Goal: Transaction & Acquisition: Purchase product/service

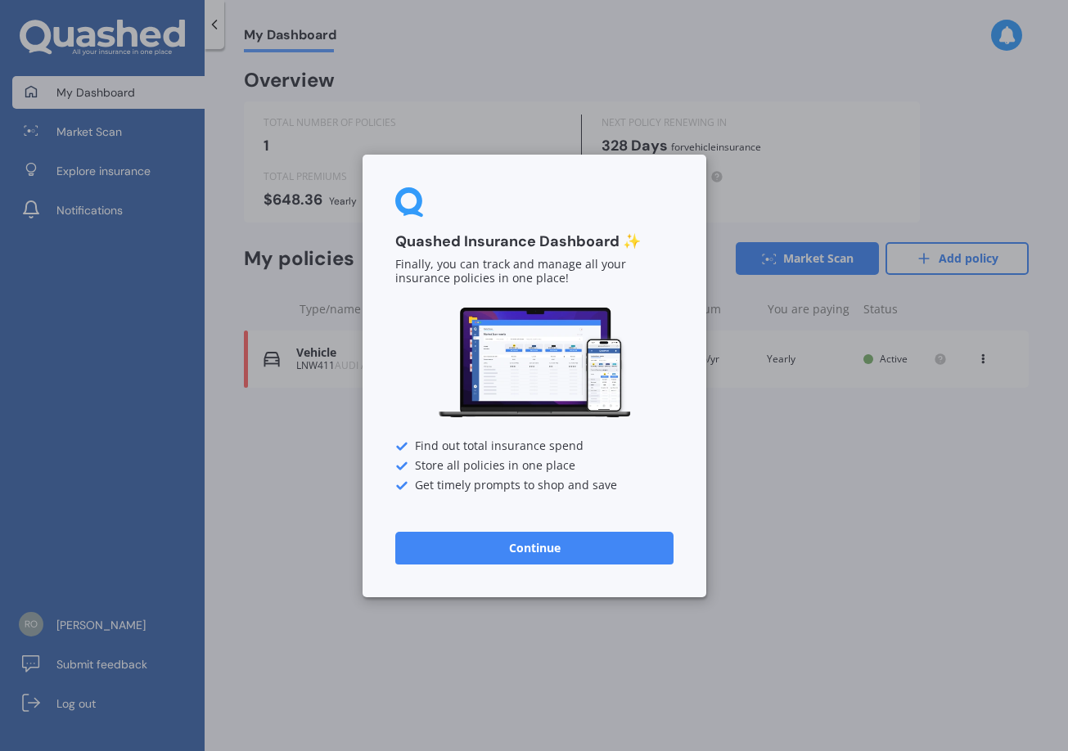
click at [517, 541] on button "Continue" at bounding box center [534, 547] width 278 height 33
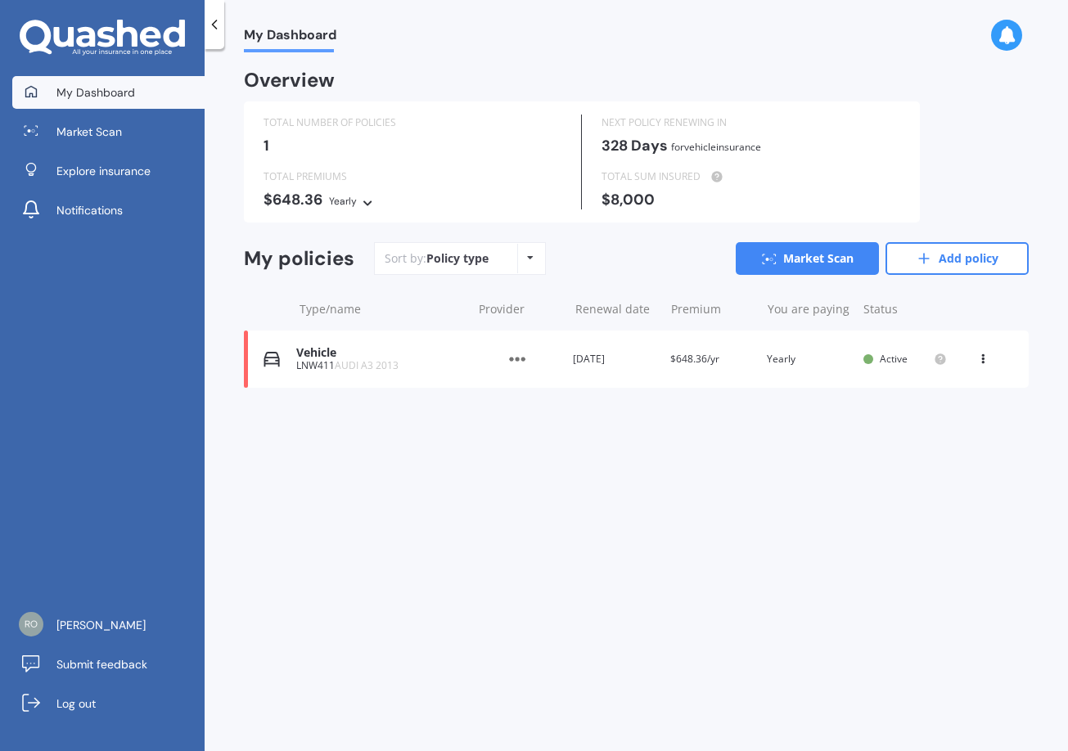
click at [354, 421] on div "Overview TOTAL NUMBER OF POLICIES 1 NEXT POLICY RENEWING [DATE] for Vehicle ins…" at bounding box center [636, 249] width 785 height 355
click at [291, 376] on div "Vehicle LNW411 AUDI A3 2013 Provider Renewal date [DATE] Premium $648.36/yr You…" at bounding box center [636, 359] width 785 height 57
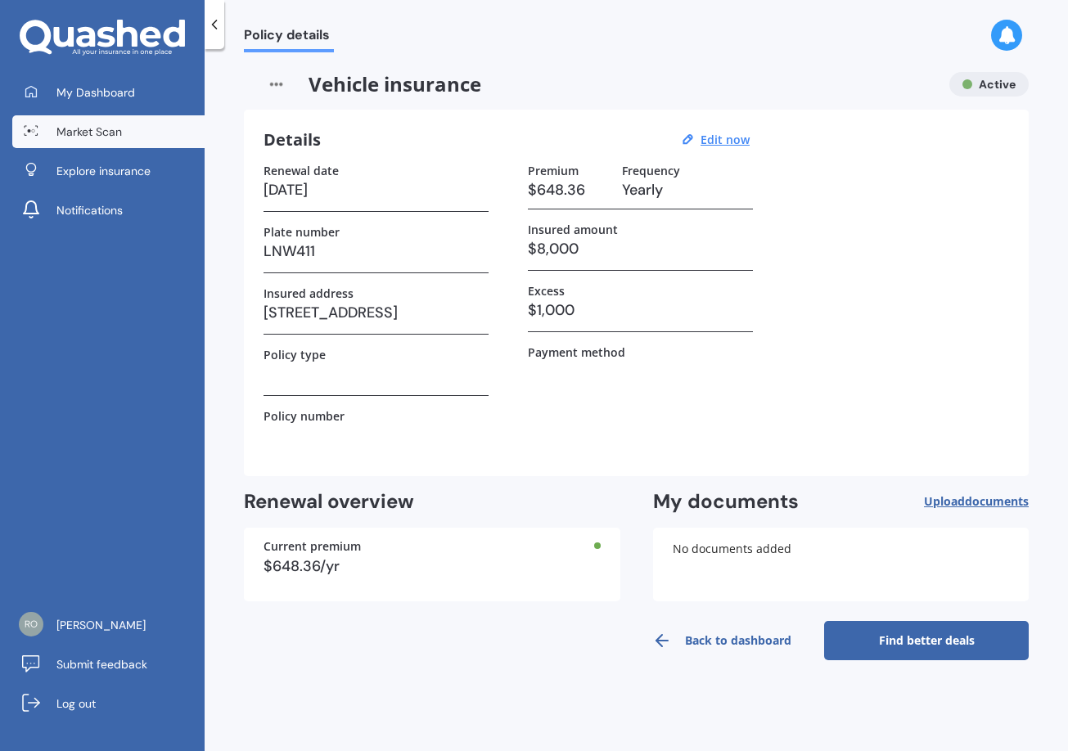
click at [113, 130] on span "Market Scan" at bounding box center [88, 132] width 65 height 16
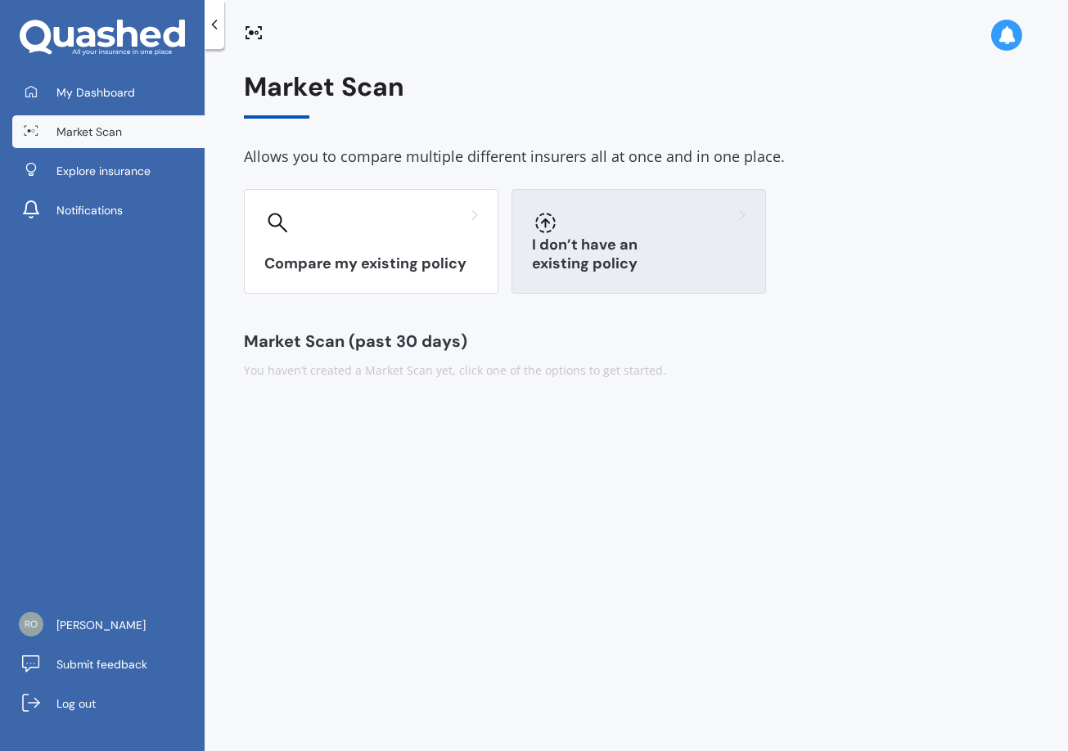
click at [630, 241] on div "I don’t have an existing policy" at bounding box center [638, 241] width 255 height 105
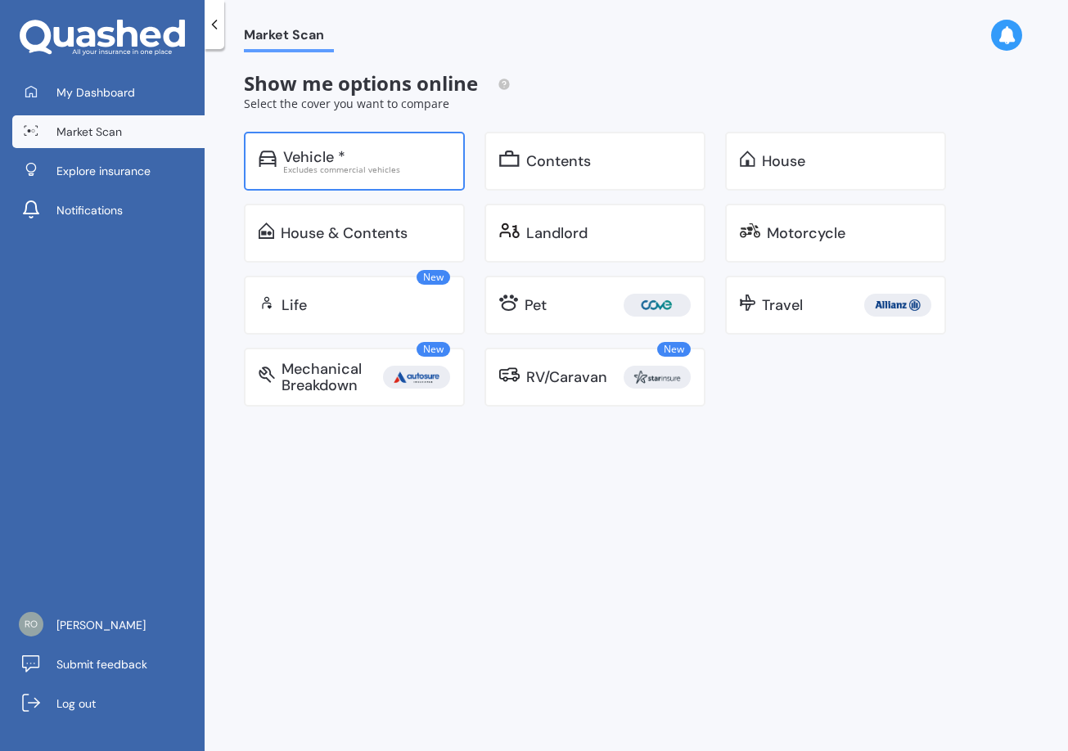
click at [386, 159] on div "Vehicle *" at bounding box center [366, 157] width 167 height 16
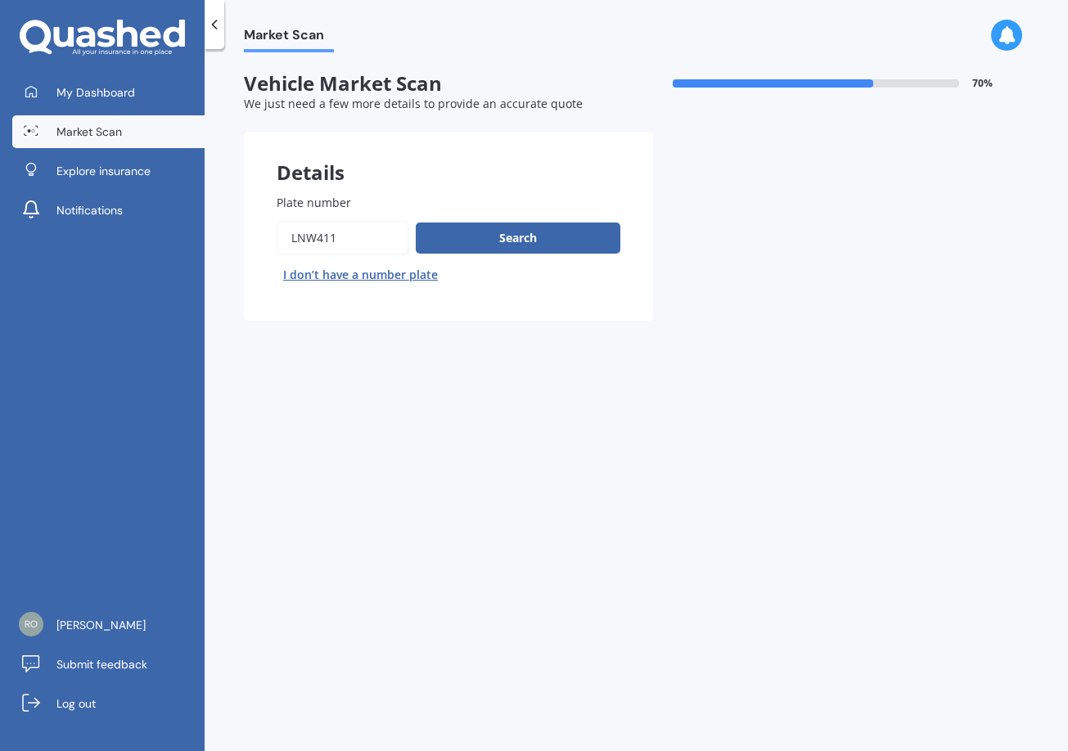
click at [336, 274] on button "I don’t have a number plate" at bounding box center [361, 275] width 168 height 26
select select "14"
select select "09"
select select "1961"
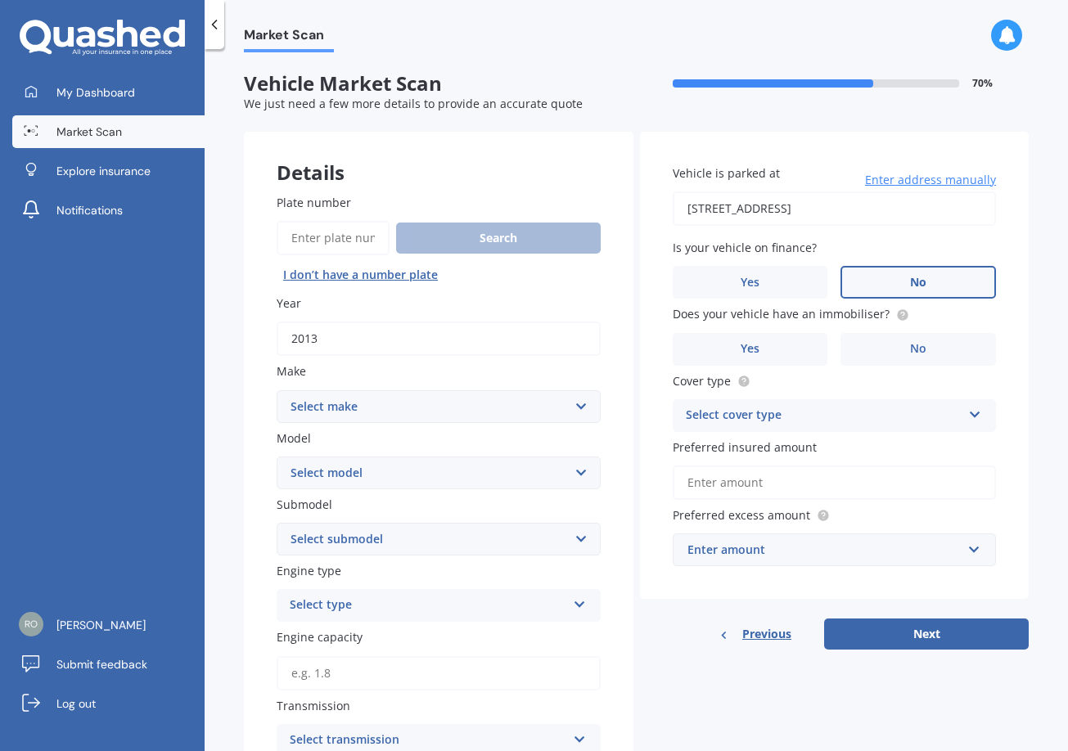
drag, startPoint x: 327, startPoint y: 336, endPoint x: 279, endPoint y: 340, distance: 47.6
click at [279, 340] on input "2013" at bounding box center [439, 339] width 324 height 34
type input "2020"
click at [363, 406] on select "Select make AC ALFA ROMEO ASTON MARTIN AUDI AUSTIN BEDFORD Bentley BMW BYD CADI…" at bounding box center [439, 406] width 324 height 33
select select "MAZDA"
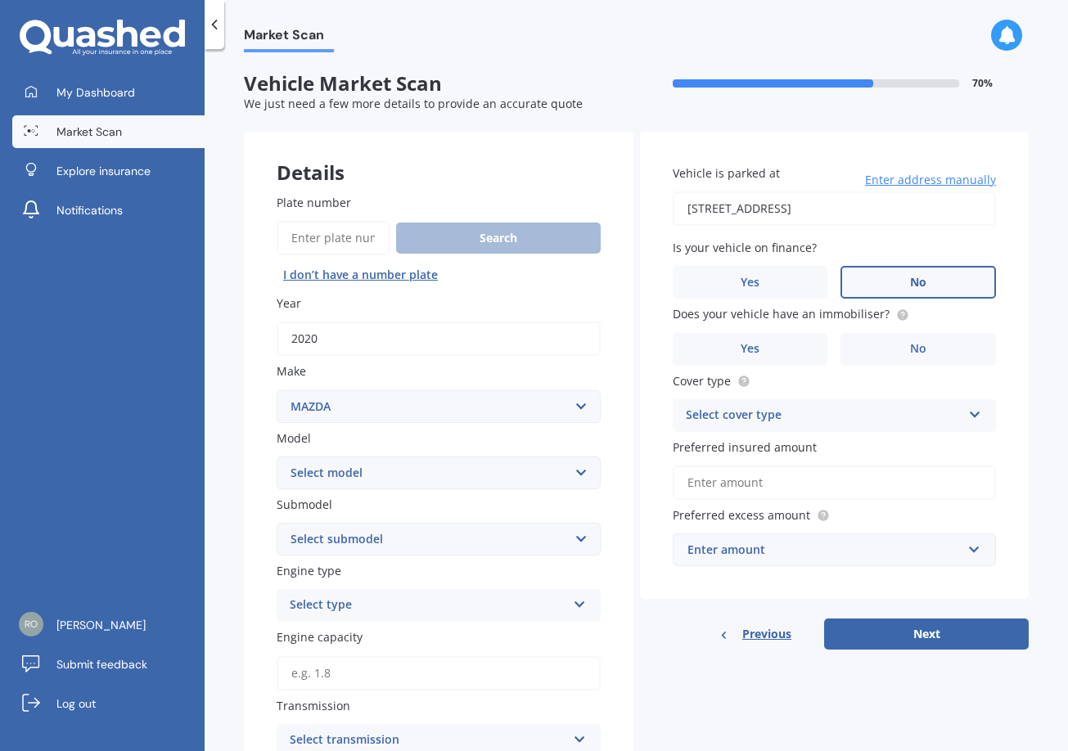
click at [277, 390] on select "Select make AC ALFA ROMEO ASTON MARTIN AUDI AUSTIN BEDFORD Bentley BMW BYD CADI…" at bounding box center [439, 406] width 324 height 33
click at [374, 471] on select "Select model 121 2 3 323 323 / Familia 6 626 929 Atenza Autozam Axela AZ3 B2000…" at bounding box center [439, 473] width 324 height 33
select select "BT50"
click at [277, 457] on select "Select model 121 2 3 323 323 / Familia 6 626 929 Atenza Autozam Axela AZ3 B2000…" at bounding box center [439, 473] width 324 height 33
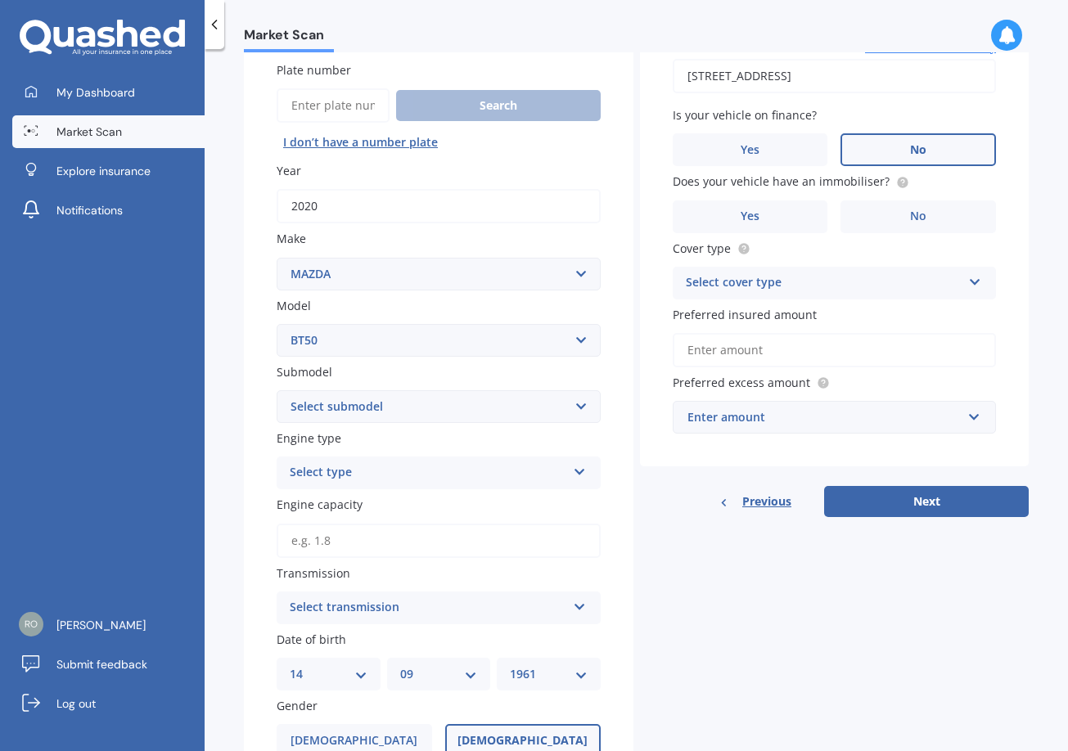
scroll to position [164, 0]
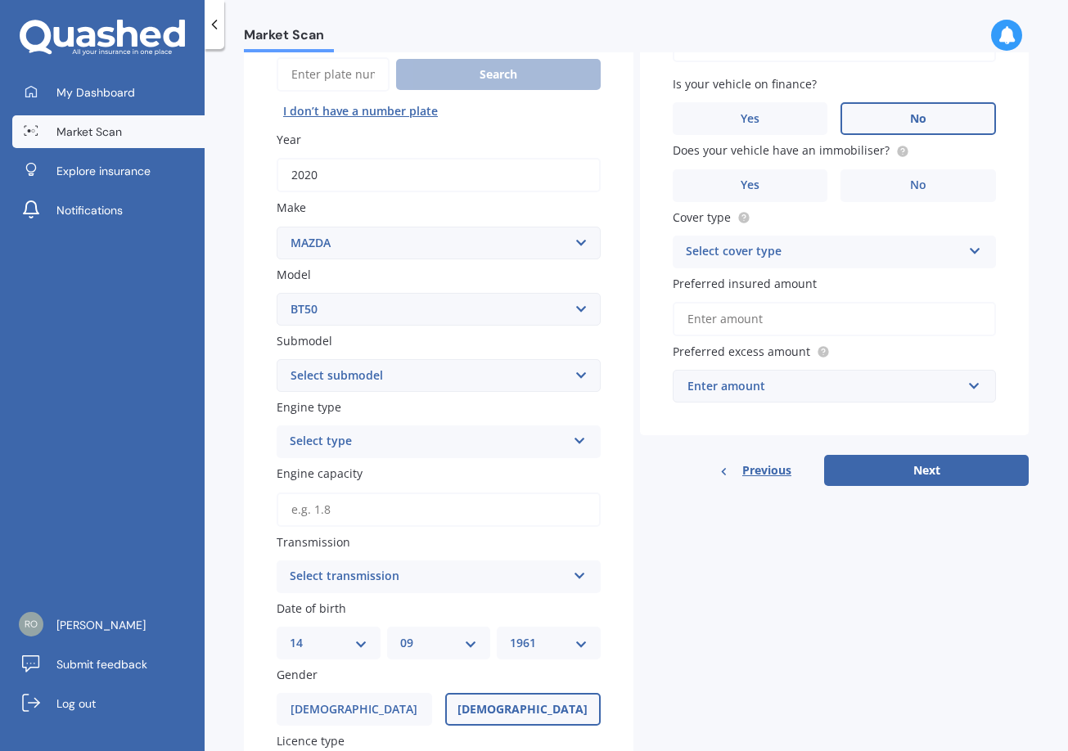
click at [375, 371] on select "Select submodel GLX turbo diesel 4WD GSX turbo diesel LTD D/C W/S 3.0DT Turbo D…" at bounding box center [439, 375] width 324 height 33
select select "TURBO DIESEL"
click at [277, 359] on select "Select submodel GLX turbo diesel 4WD GSX turbo diesel LTD D/C W/S 3.0DT Turbo D…" at bounding box center [439, 375] width 324 height 33
click at [410, 434] on div "Select type" at bounding box center [428, 442] width 277 height 20
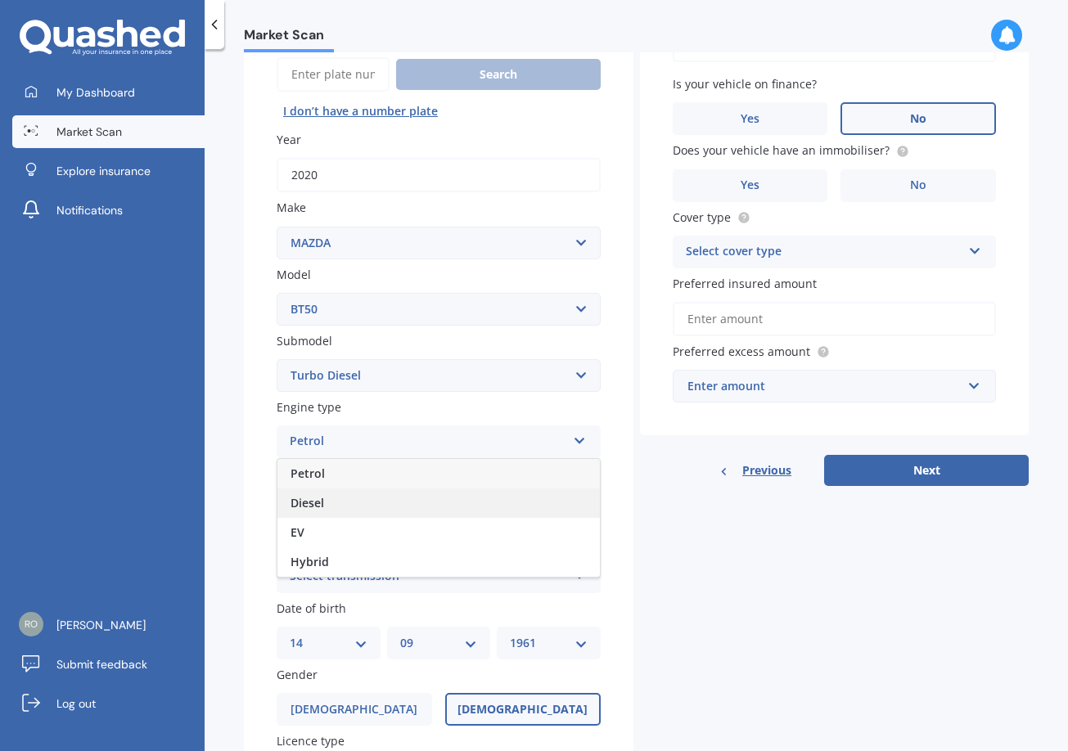
click at [294, 503] on span "Diesel" at bounding box center [308, 503] width 34 height 16
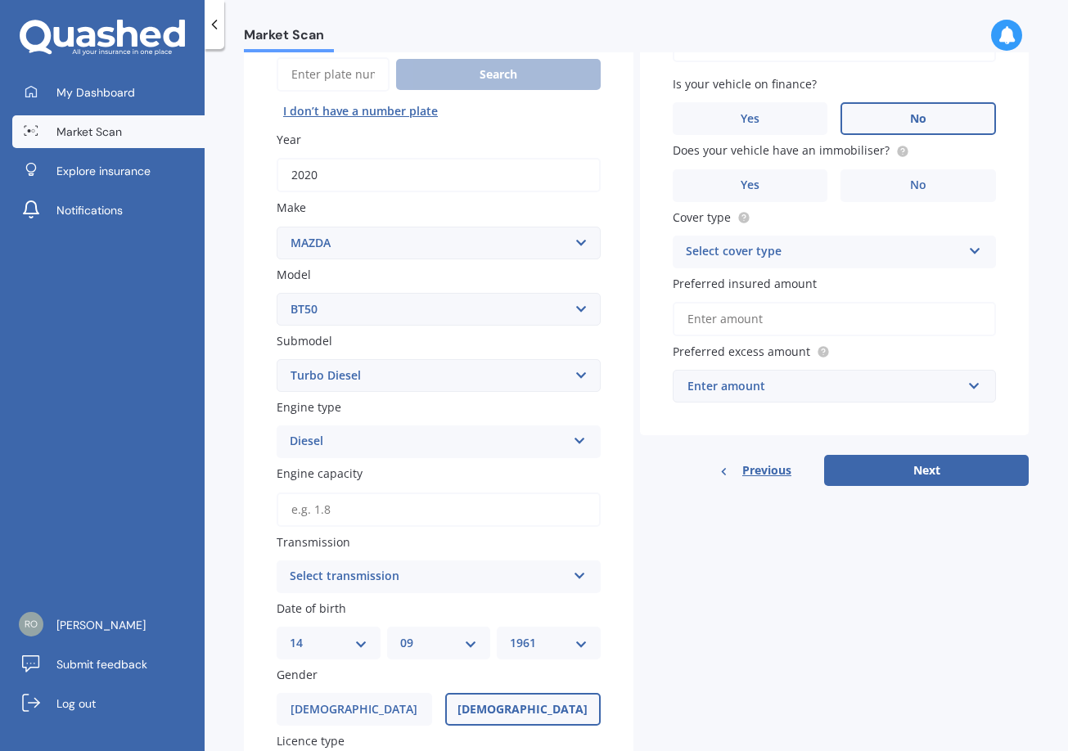
click at [397, 506] on input "Engine capacity" at bounding box center [439, 510] width 324 height 34
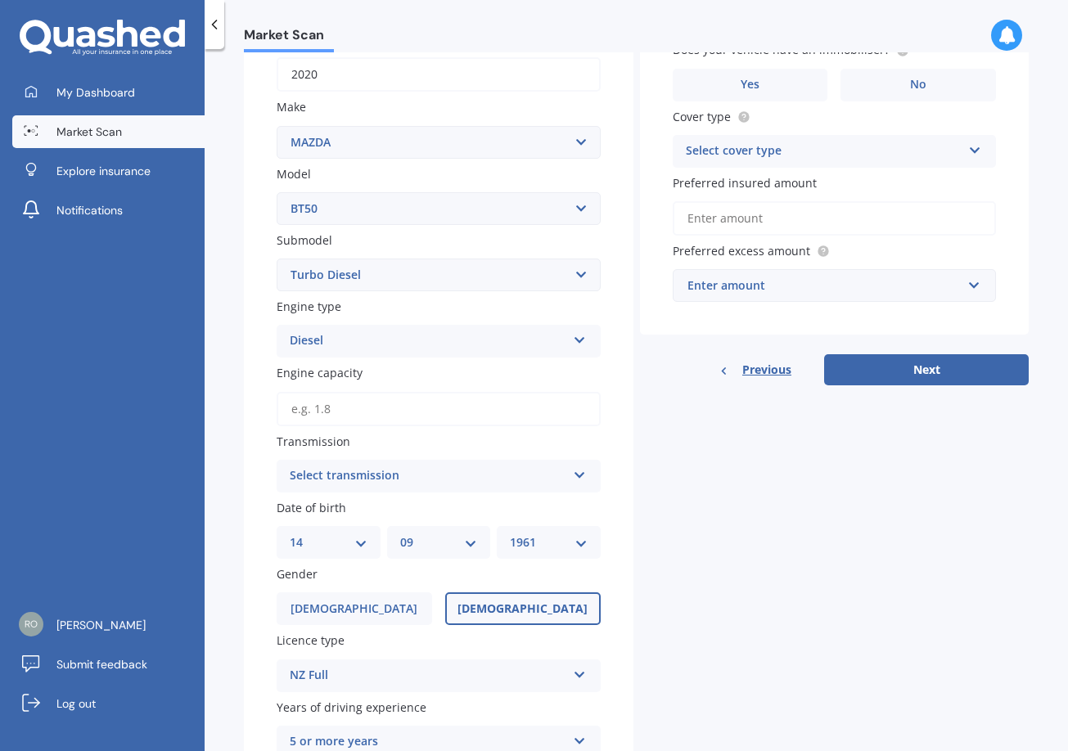
scroll to position [409, 0]
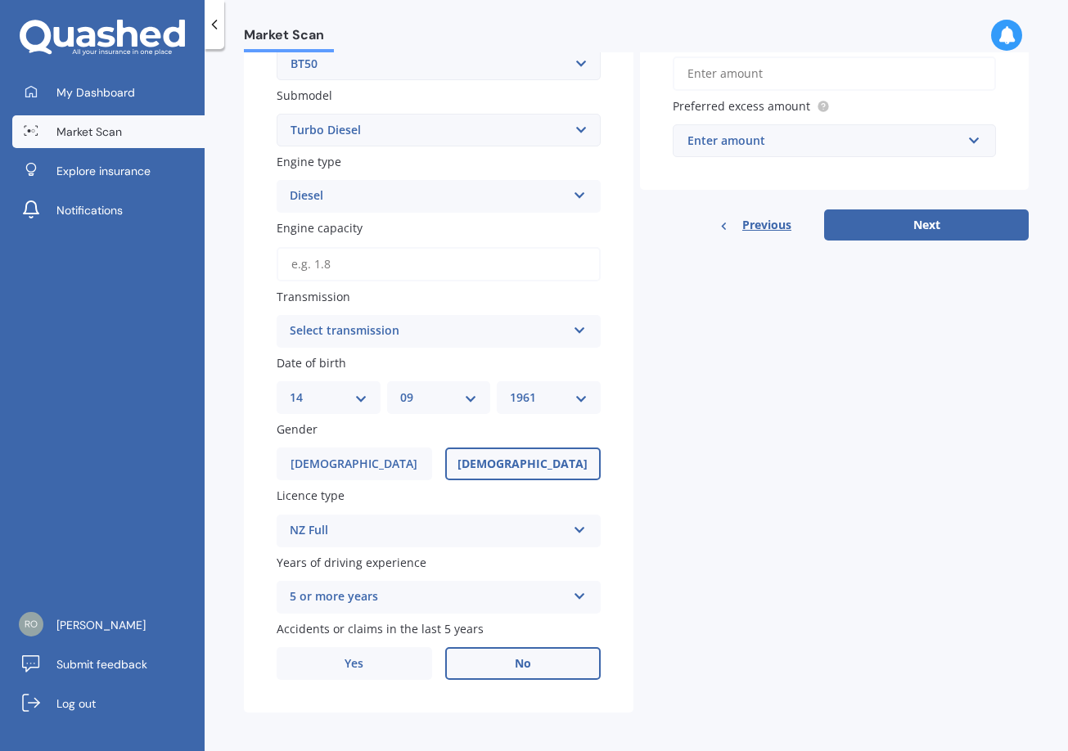
click at [450, 327] on div "Select transmission" at bounding box center [428, 332] width 277 height 20
click at [312, 361] on span "Auto" at bounding box center [304, 363] width 27 height 16
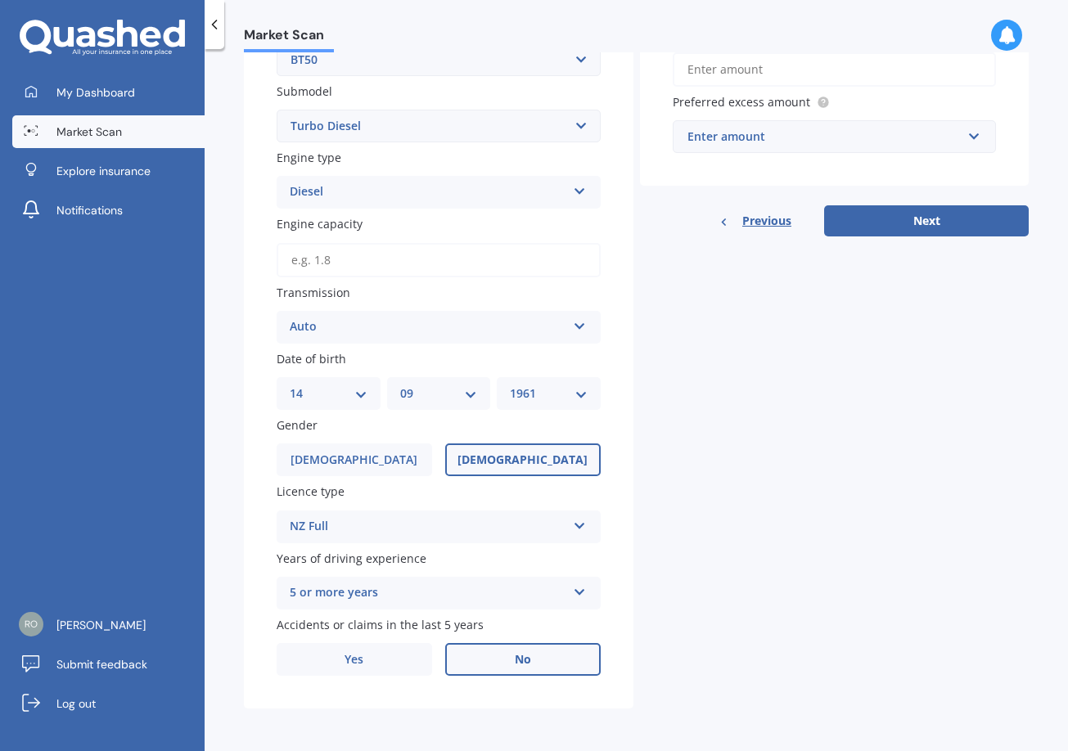
click at [509, 652] on label "No" at bounding box center [522, 659] width 155 height 33
click at [0, 0] on input "No" at bounding box center [0, 0] width 0 height 0
click at [526, 657] on span "No" at bounding box center [523, 660] width 16 height 14
click at [0, 0] on input "No" at bounding box center [0, 0] width 0 height 0
click at [317, 260] on input "Engine capacity" at bounding box center [439, 260] width 324 height 34
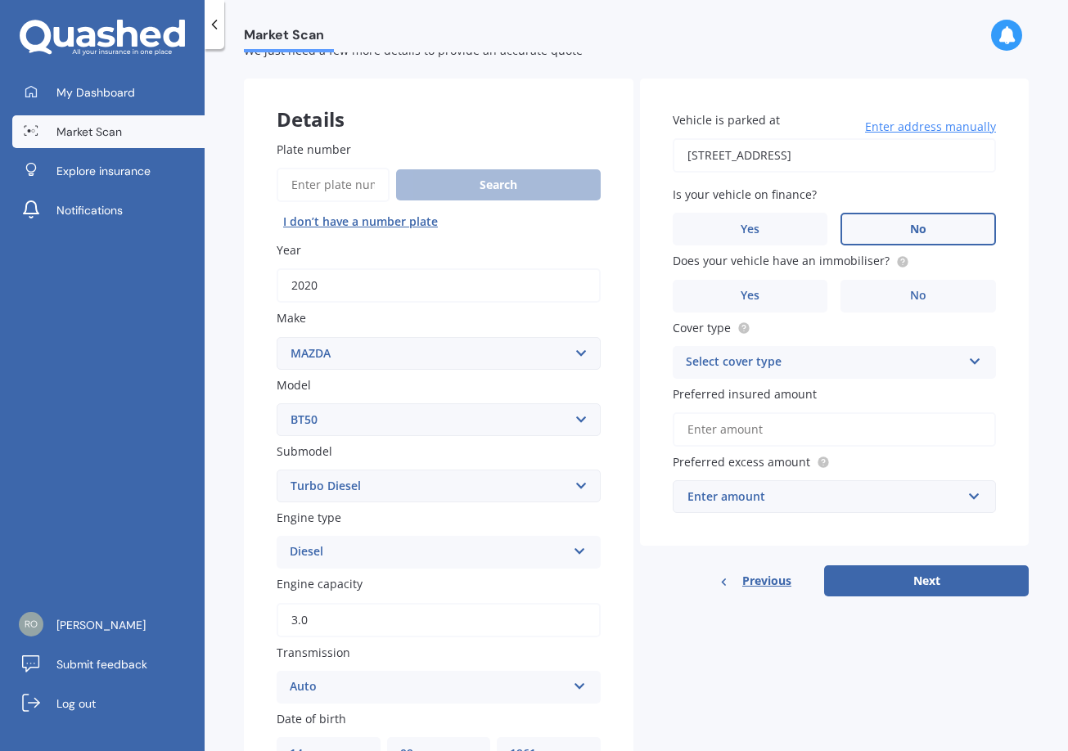
scroll to position [82, 0]
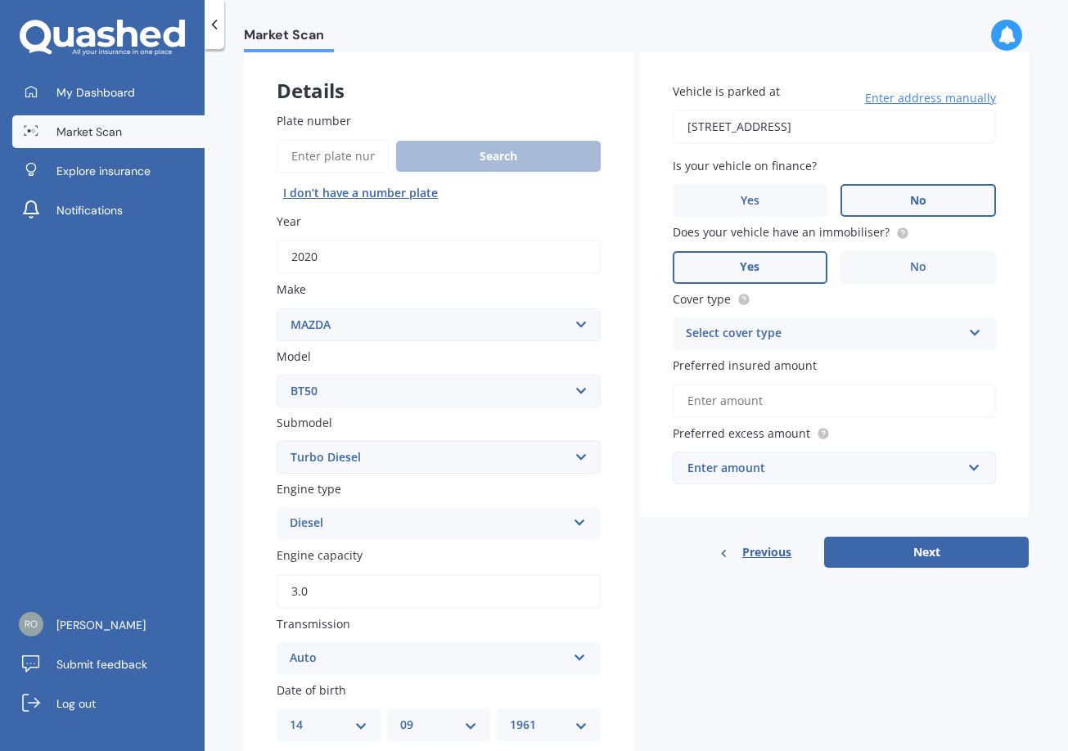
type input "3.0"
click at [749, 264] on span "Yes" at bounding box center [750, 267] width 20 height 14
click at [0, 0] on input "Yes" at bounding box center [0, 0] width 0 height 0
click at [765, 330] on div "Select cover type" at bounding box center [824, 334] width 277 height 20
click at [756, 363] on span "Comprehensive" at bounding box center [730, 366] width 87 height 16
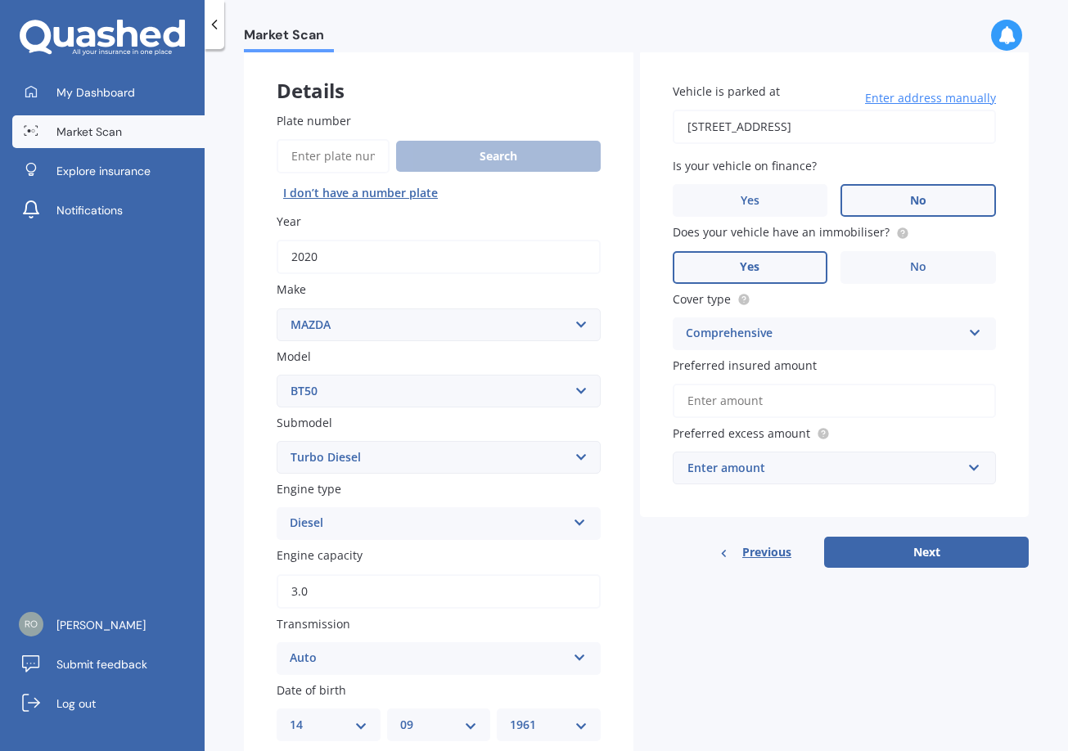
click at [739, 397] on input "Preferred insured amount" at bounding box center [835, 401] width 324 height 34
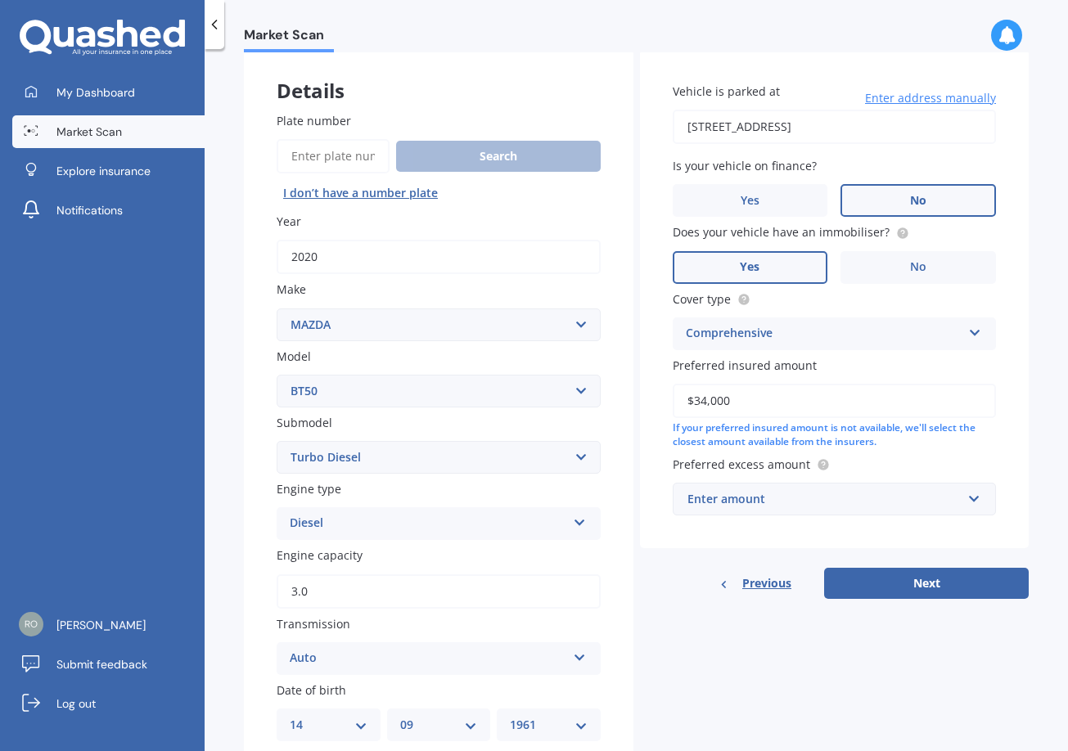
type input "$34,000"
click at [860, 496] on div "Enter amount" at bounding box center [824, 499] width 275 height 18
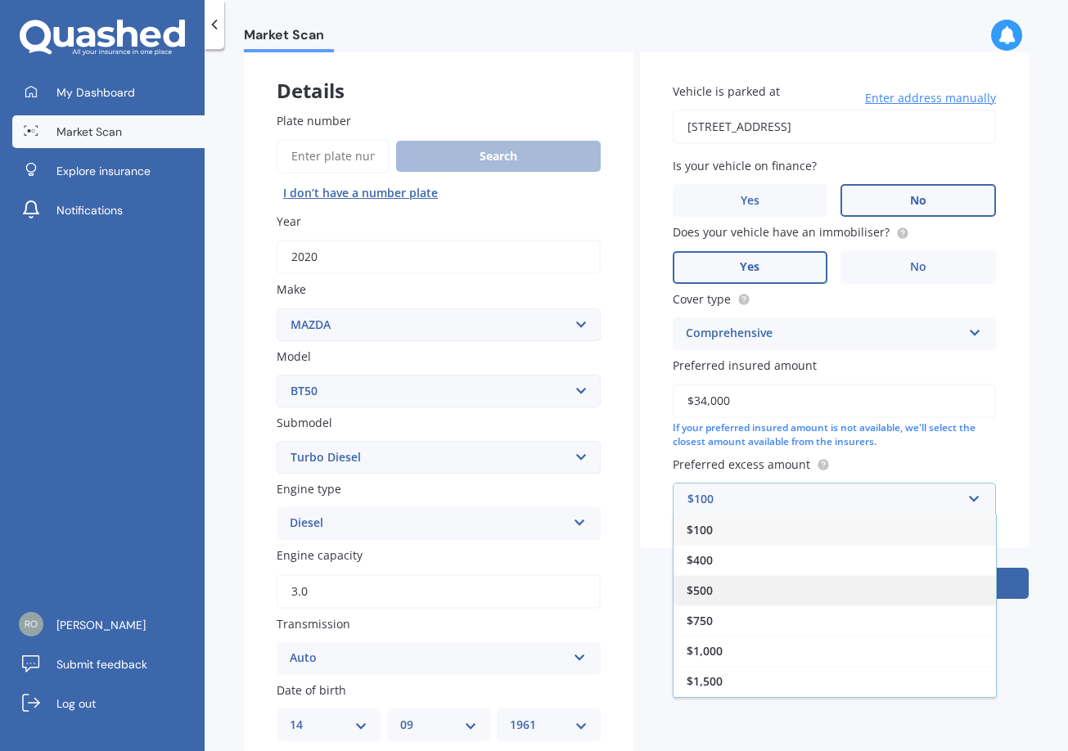
click at [704, 587] on span "$500" at bounding box center [700, 591] width 26 height 16
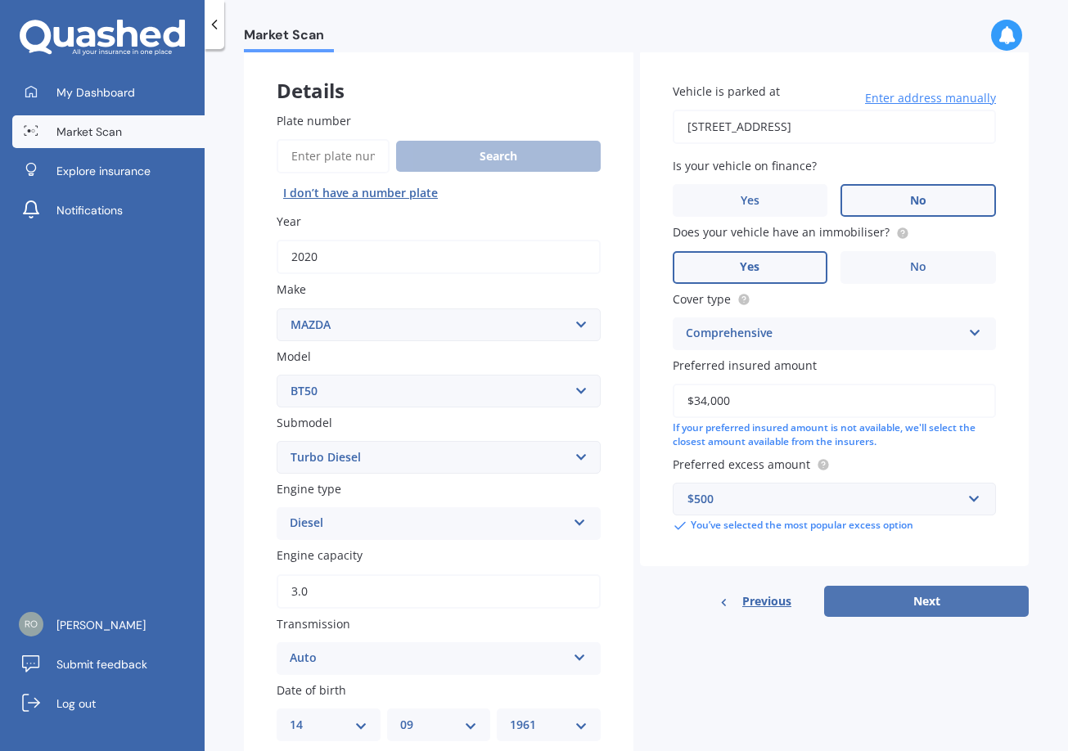
click at [919, 597] on button "Next" at bounding box center [926, 601] width 205 height 31
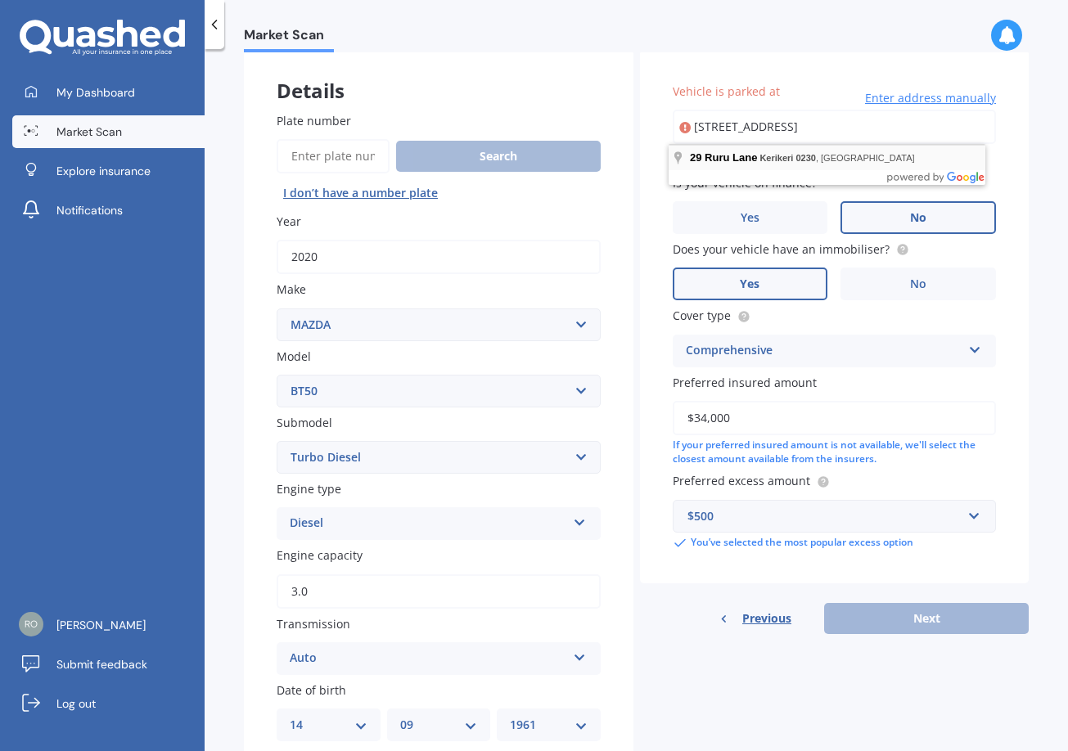
type input "[STREET_ADDRESS]"
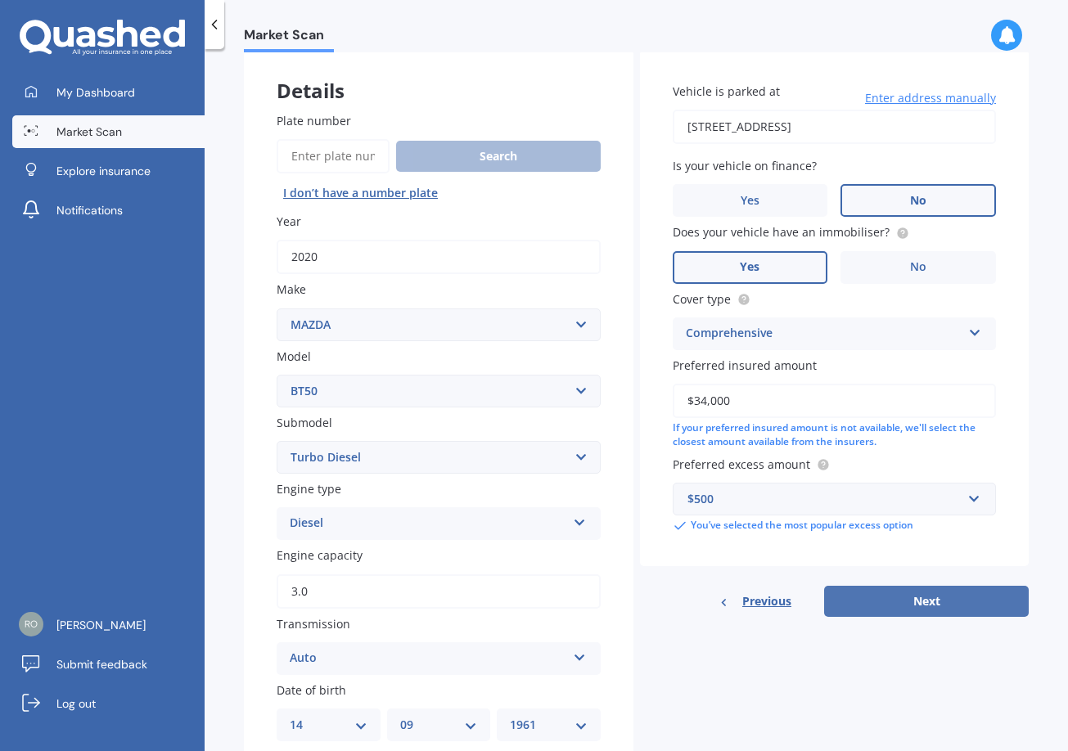
click at [899, 597] on button "Next" at bounding box center [926, 601] width 205 height 31
select select "14"
select select "09"
select select "1961"
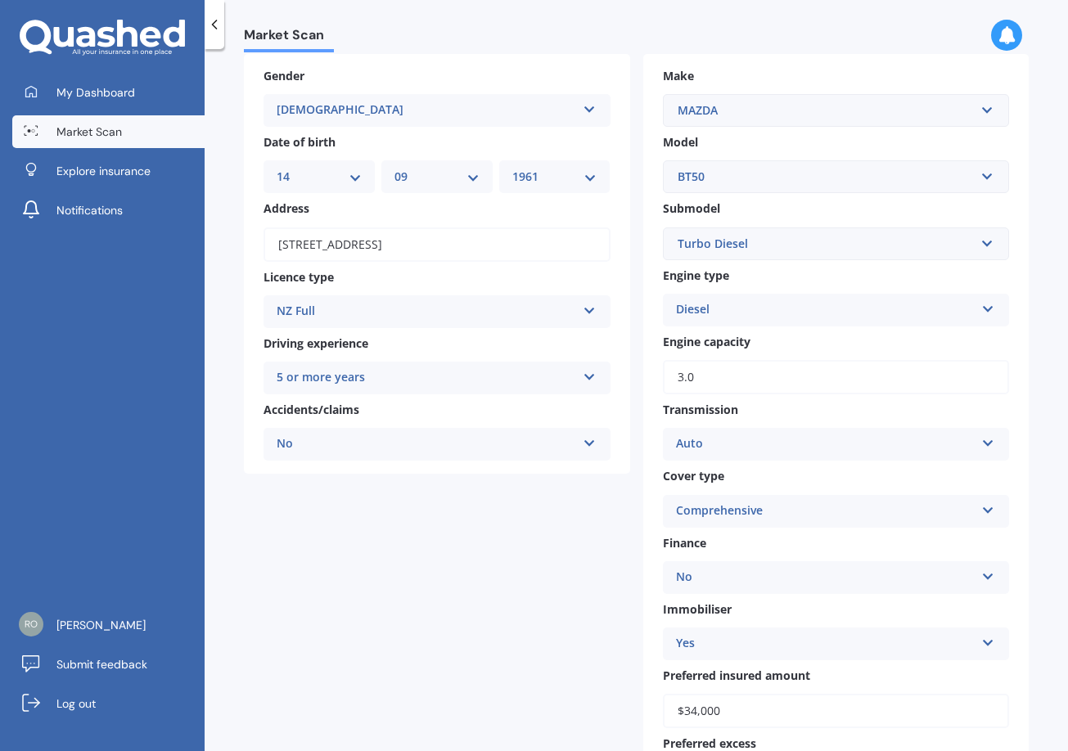
scroll to position [409, 0]
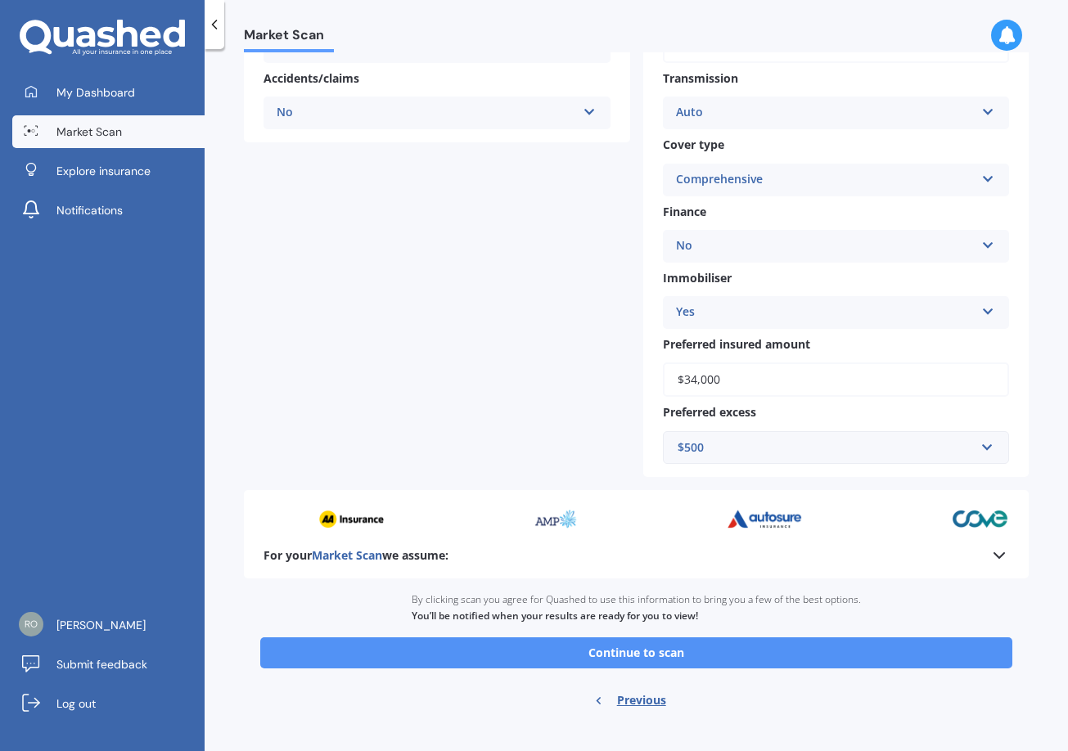
click at [623, 651] on button "Continue to scan" at bounding box center [636, 653] width 752 height 31
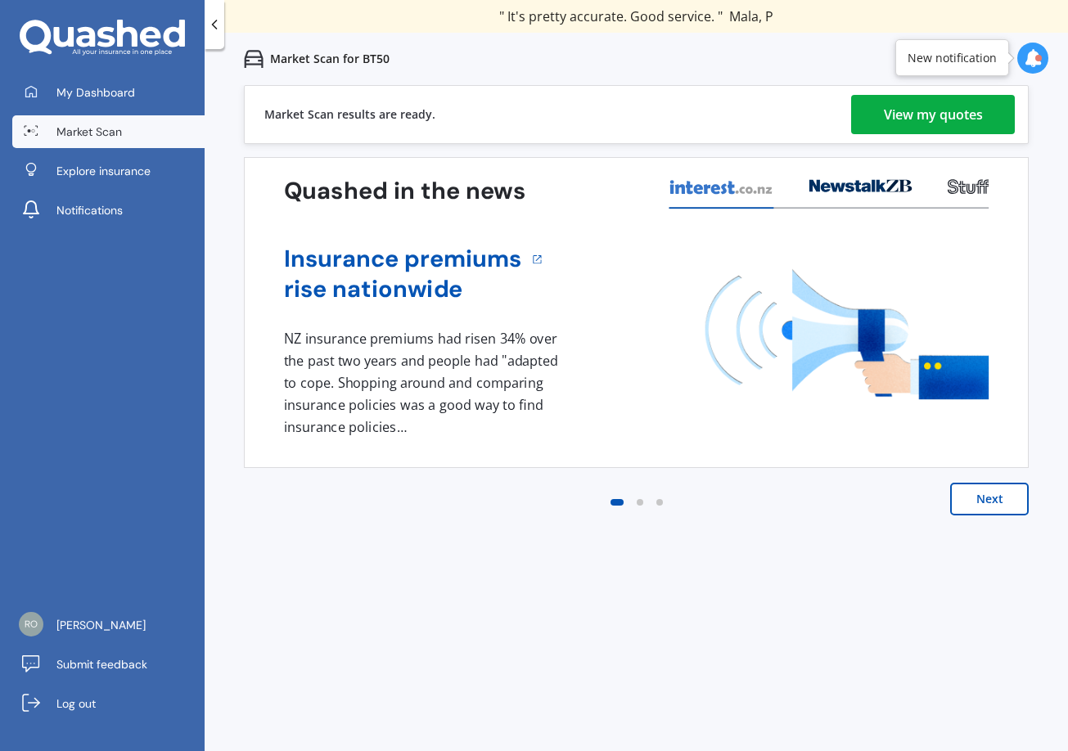
click at [935, 111] on div "View my quotes" at bounding box center [933, 114] width 99 height 39
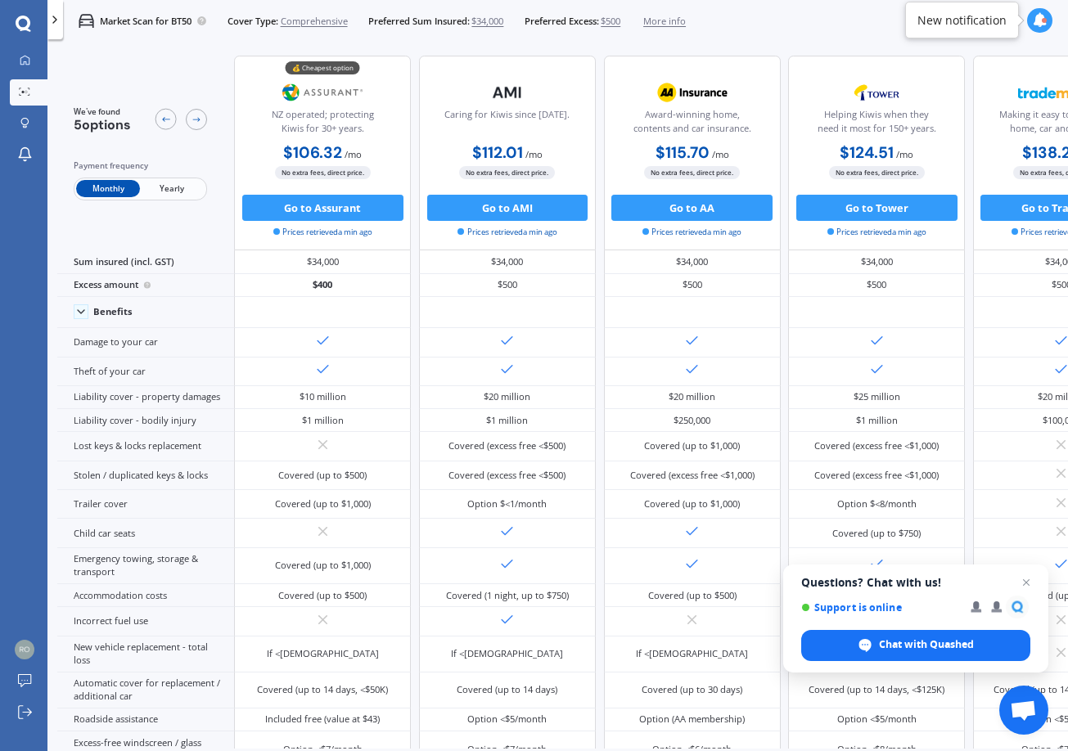
click at [183, 184] on span "Yearly" at bounding box center [172, 188] width 64 height 17
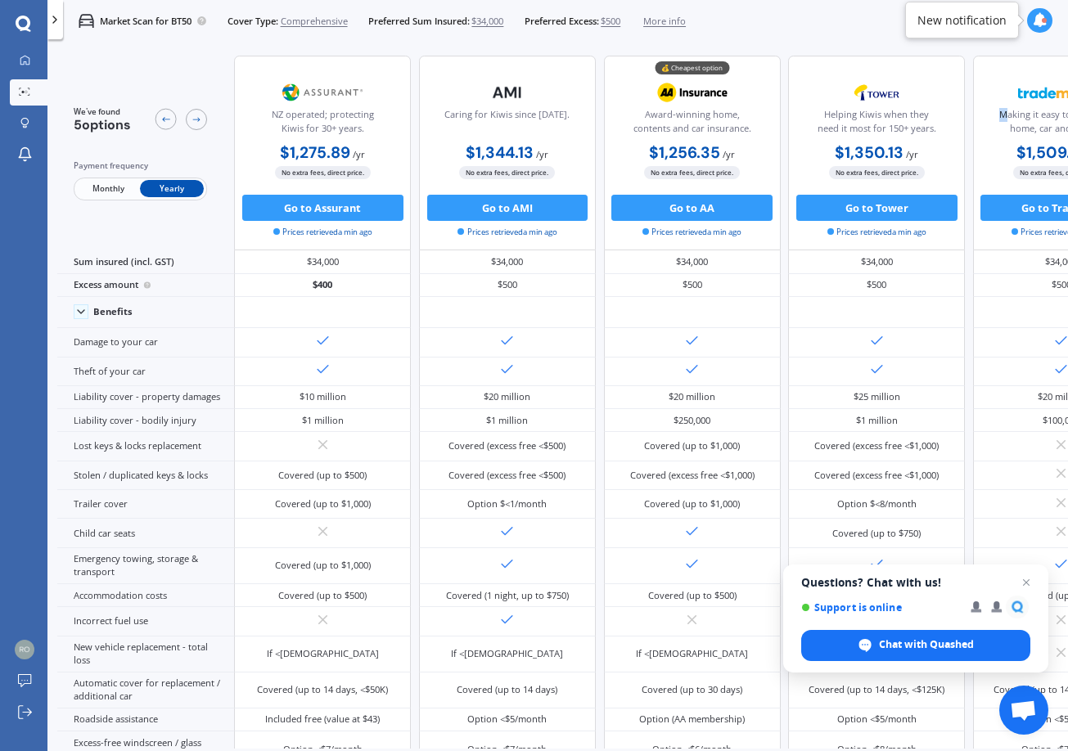
drag, startPoint x: 1005, startPoint y: 118, endPoint x: 971, endPoint y: 115, distance: 34.5
click at [971, 115] on div "NZ operated; protecting Kiwis for 30+ years. $1,275.89 / yr $1,275.89 / yr $106…" at bounding box center [691, 153] width 915 height 195
drag, startPoint x: 543, startPoint y: 32, endPoint x: 480, endPoint y: 33, distance: 63.8
click at [480, 32] on div "Market Scan for BT50 Cover Type: Comprehensive Preferred Sum Insured: $34,000 P…" at bounding box center [374, 21] width 623 height 42
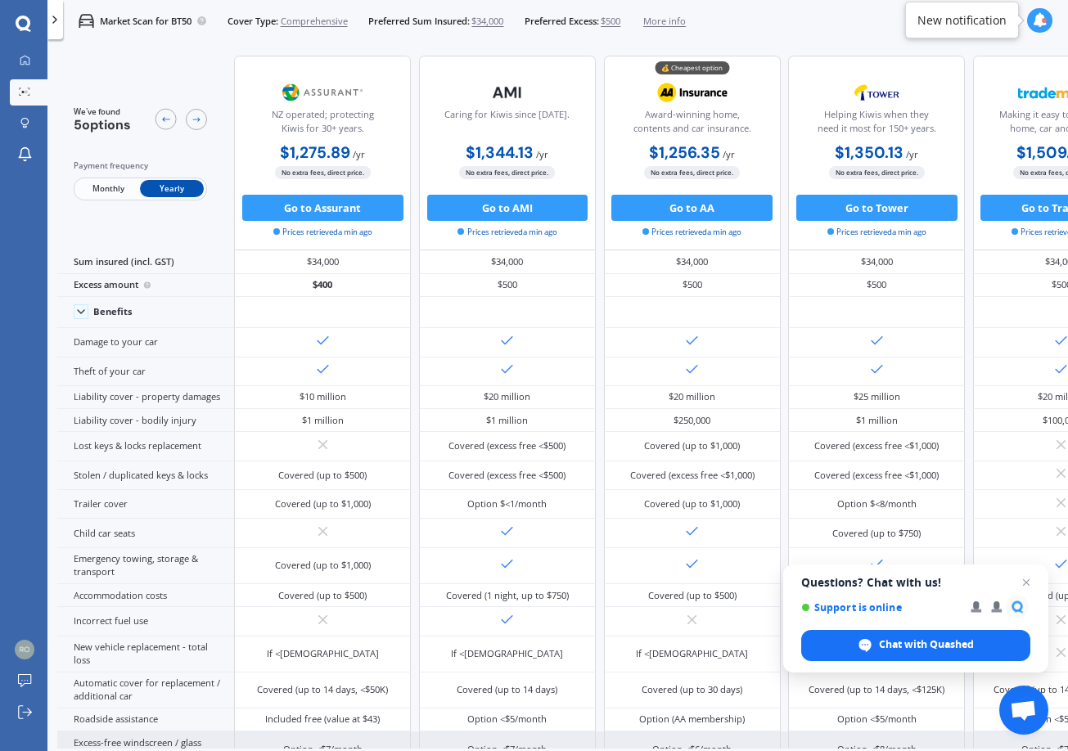
click at [993, 739] on div "Option <$7/month" at bounding box center [1061, 750] width 177 height 36
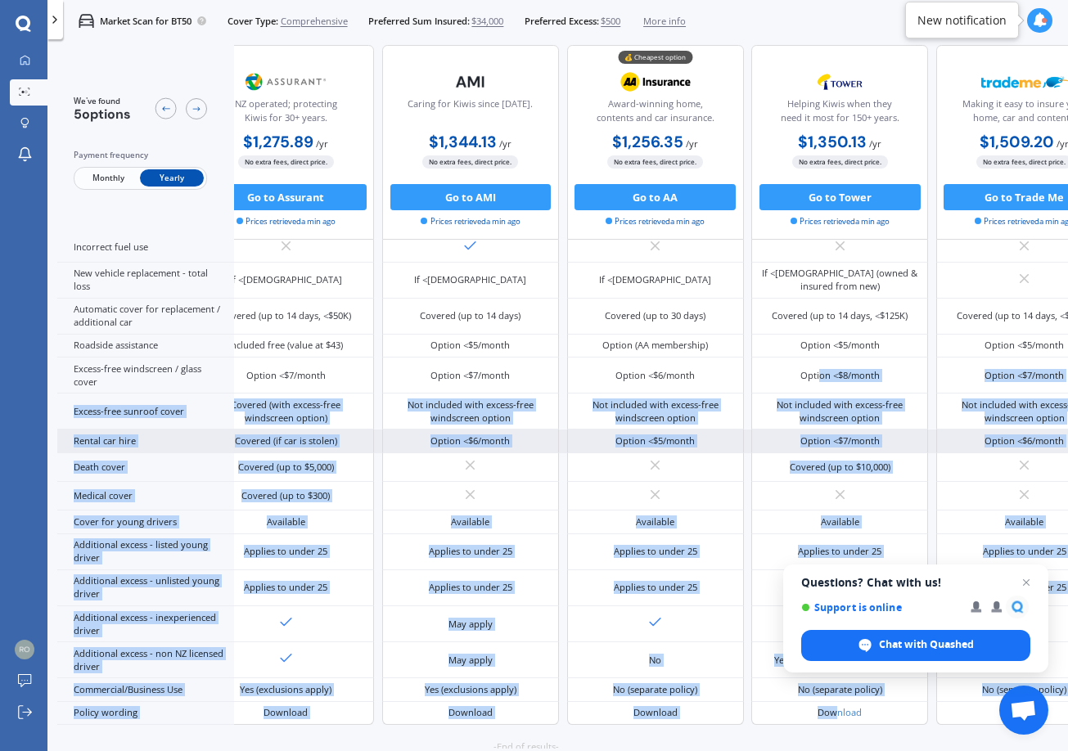
scroll to position [522, 46]
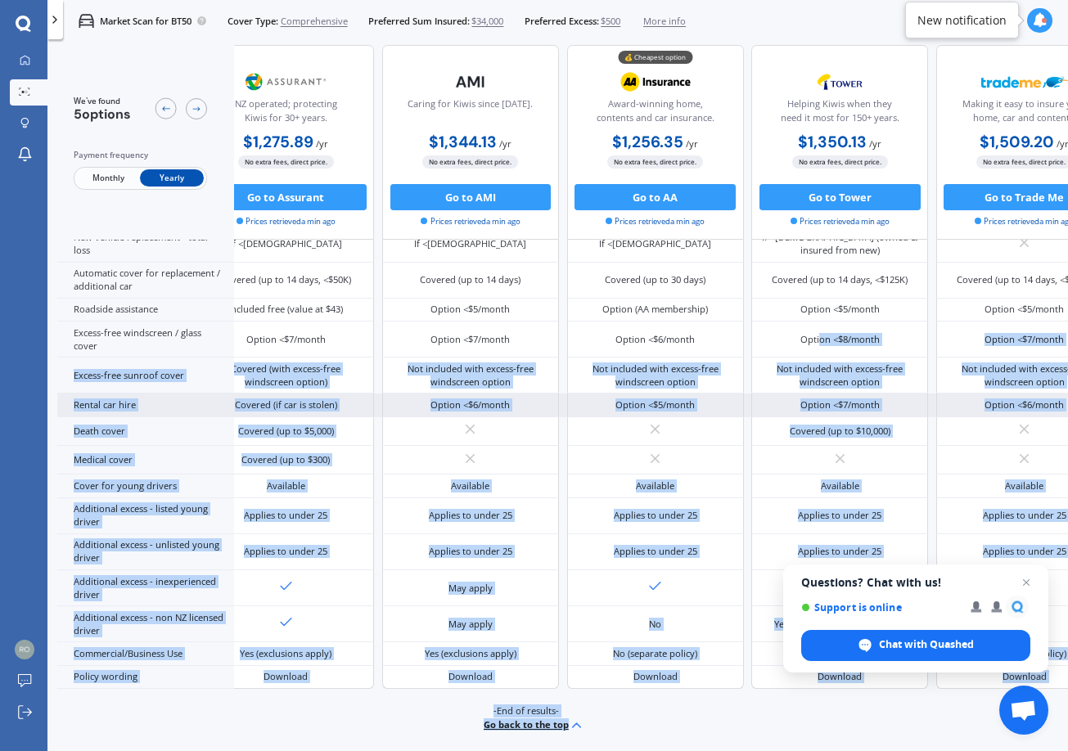
drag, startPoint x: 820, startPoint y: 737, endPoint x: 840, endPoint y: 737, distance: 19.7
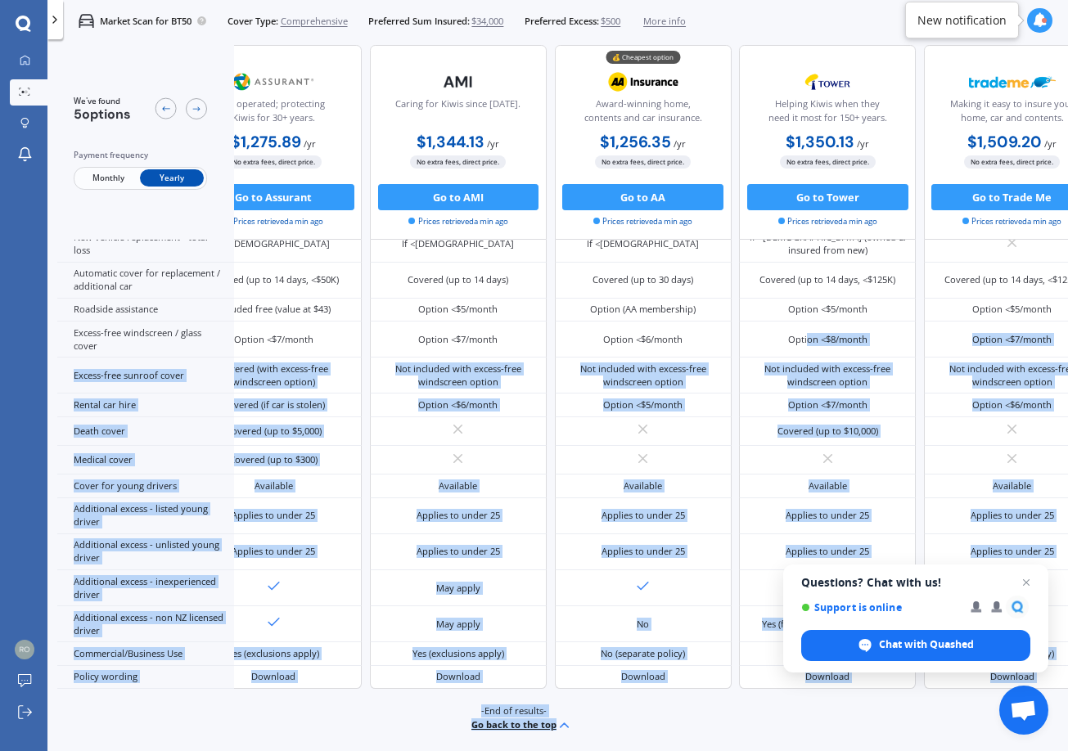
scroll to position [522, 58]
